Goal: Find specific page/section: Find specific page/section

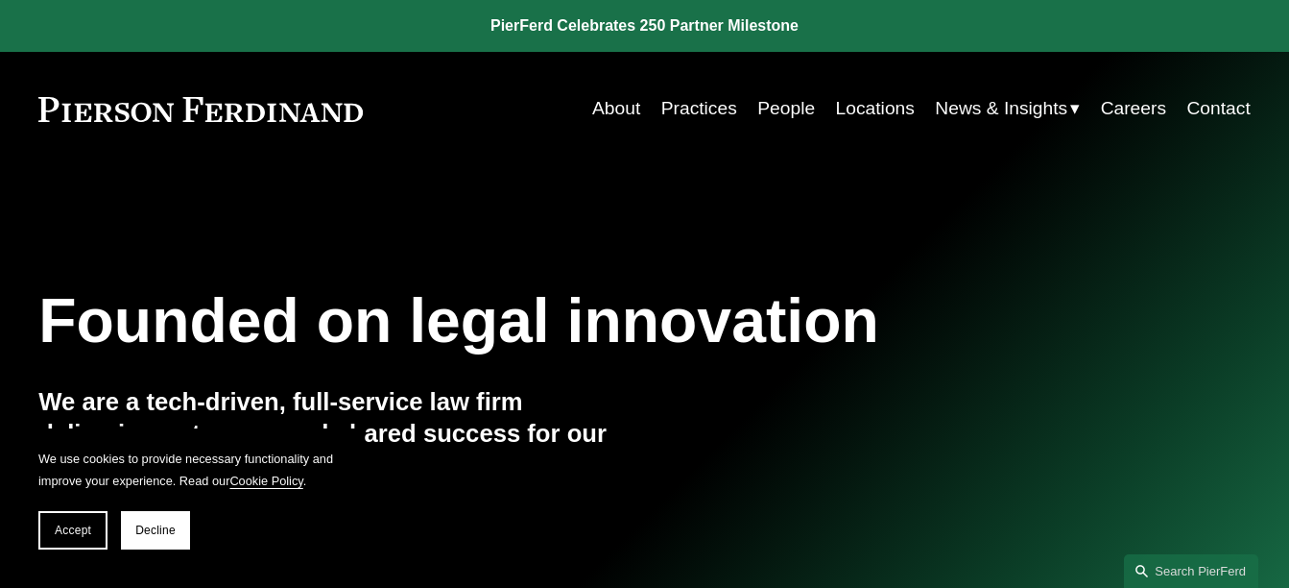
click at [789, 105] on link "People" at bounding box center [787, 108] width 58 height 36
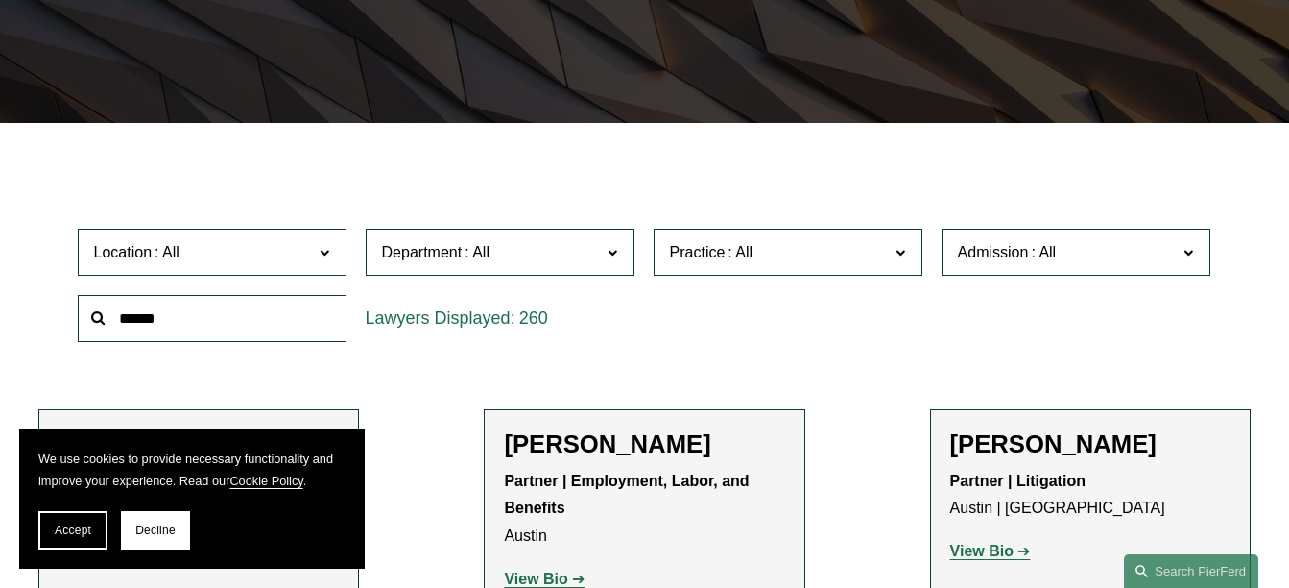
scroll to position [480, 0]
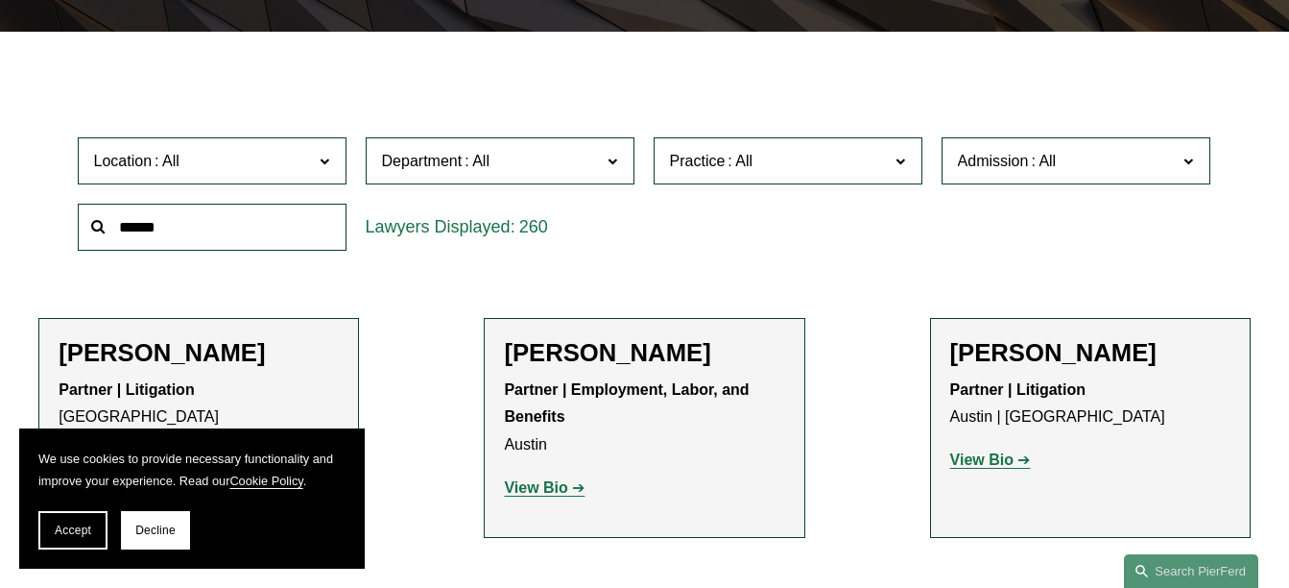
click at [282, 231] on input "text" at bounding box center [212, 227] width 269 height 47
type input "***"
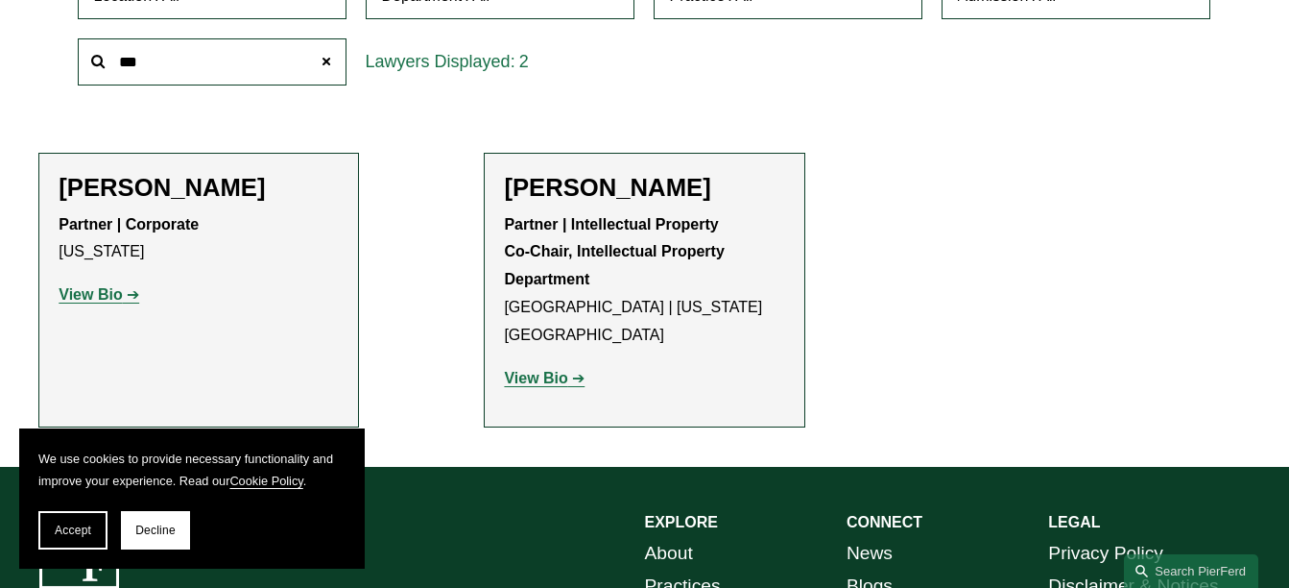
scroll to position [672, 0]
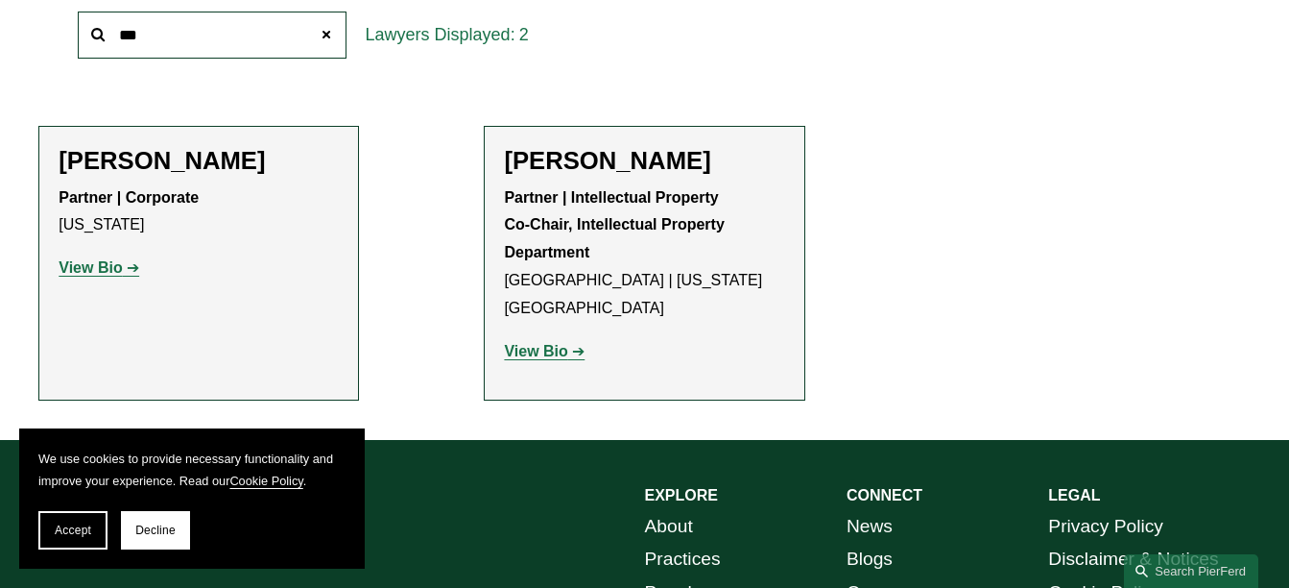
click at [94, 269] on strong "View Bio" at bounding box center [90, 267] width 63 height 16
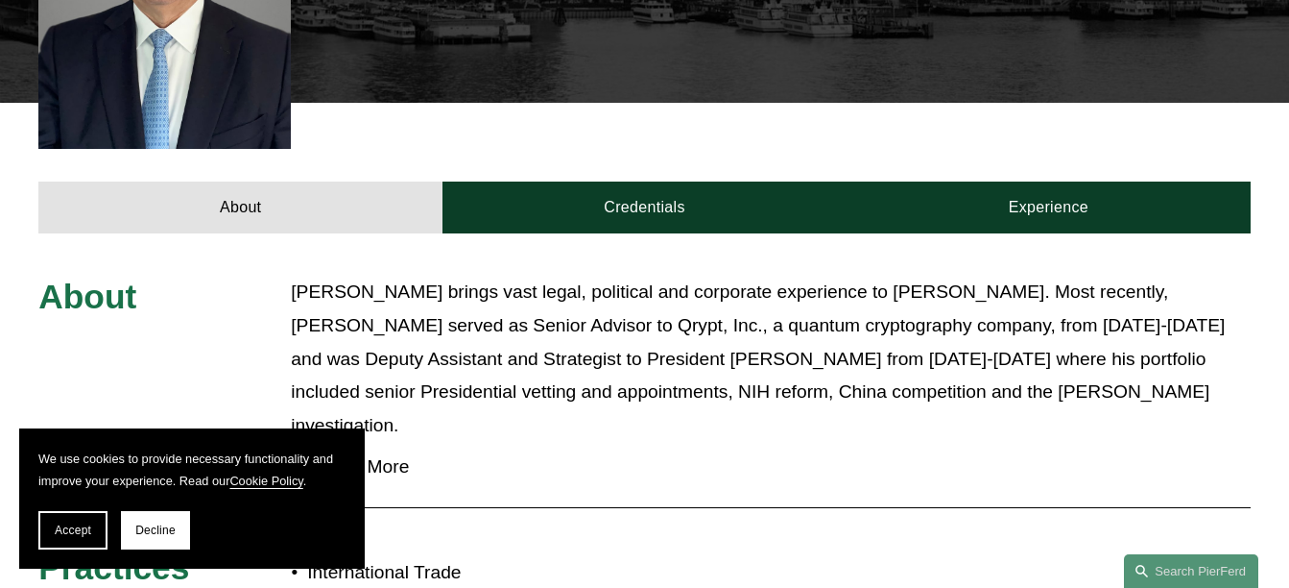
scroll to position [672, 0]
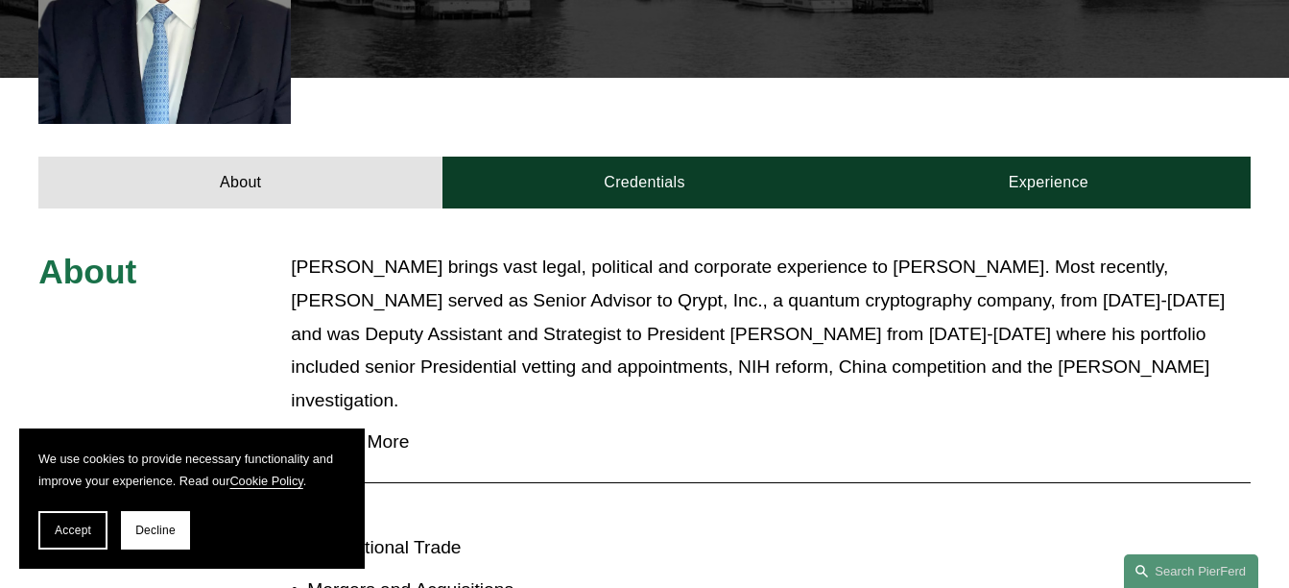
click at [381, 431] on span "Read More" at bounding box center [777, 441] width 946 height 21
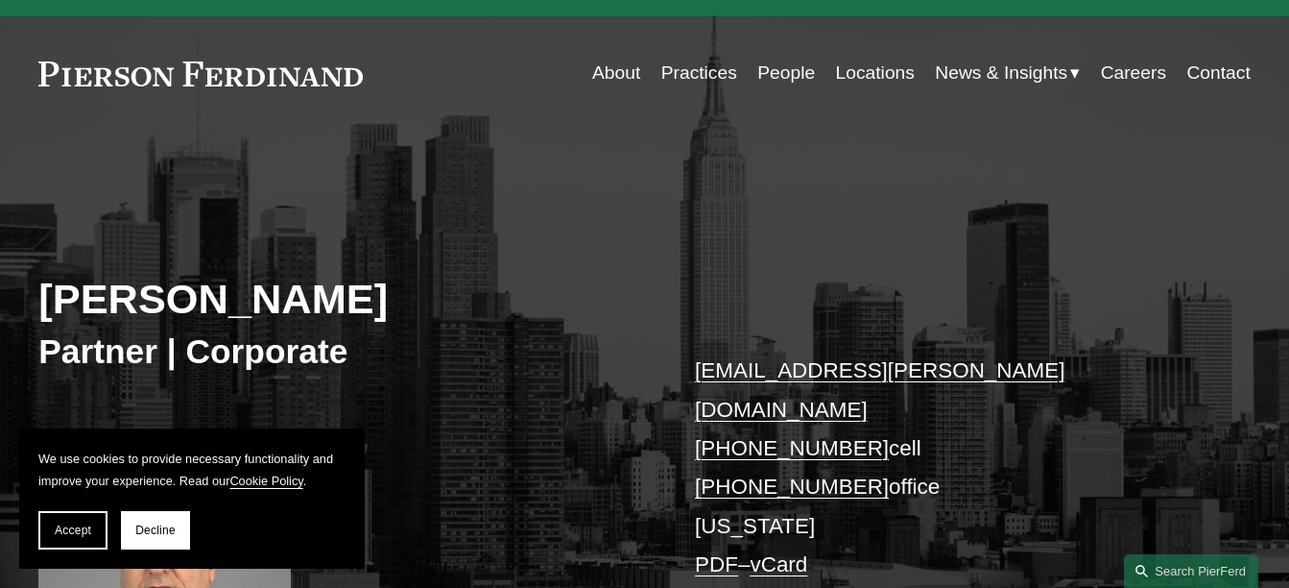
scroll to position [0, 0]
